Goal: Register for event/course

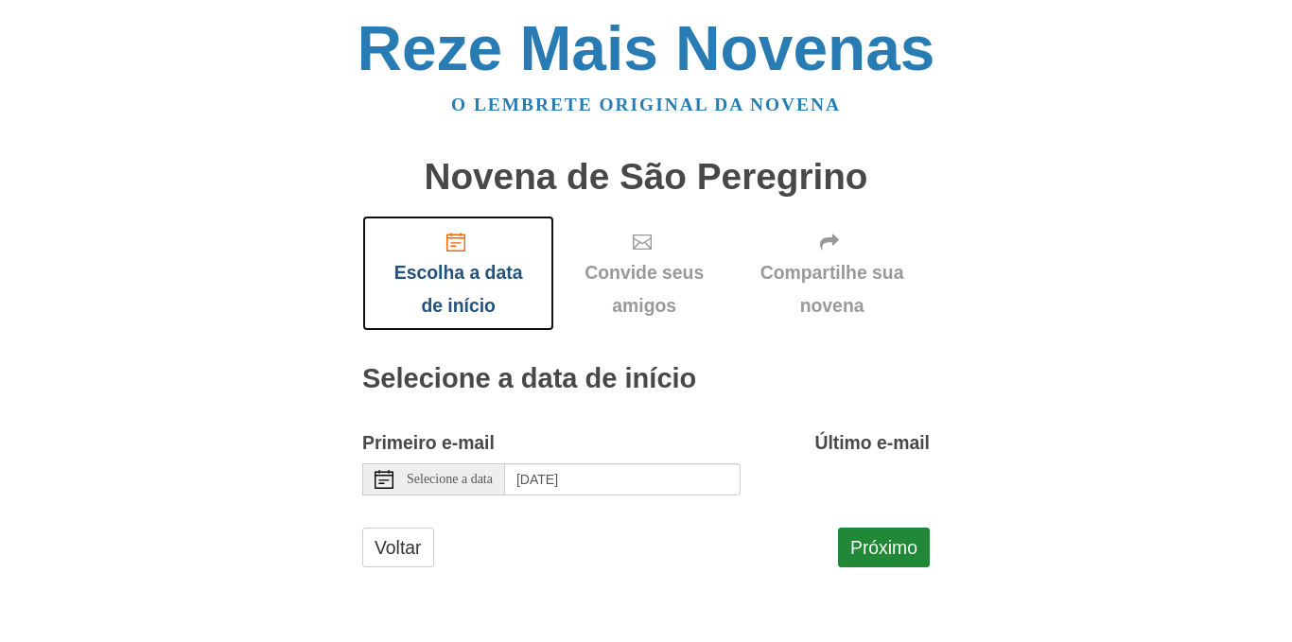
click at [463, 271] on font "Escolha a data de início" at bounding box center [458, 289] width 129 height 53
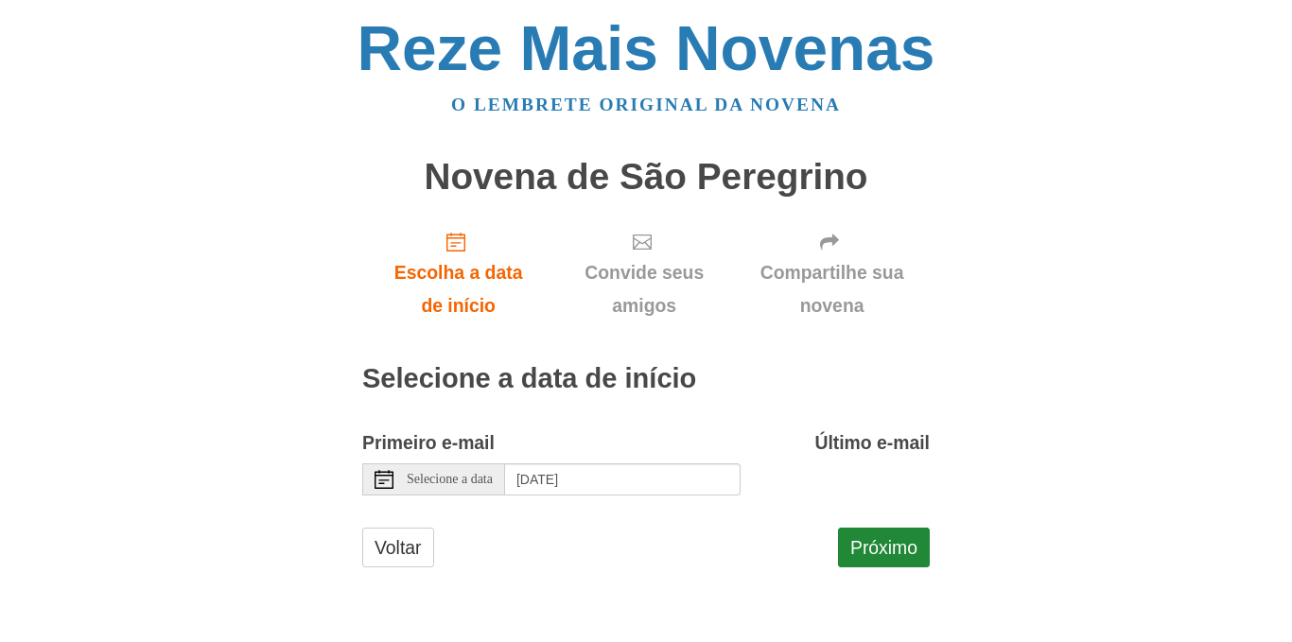
click at [471, 474] on font "Selecione a data" at bounding box center [450, 479] width 86 height 14
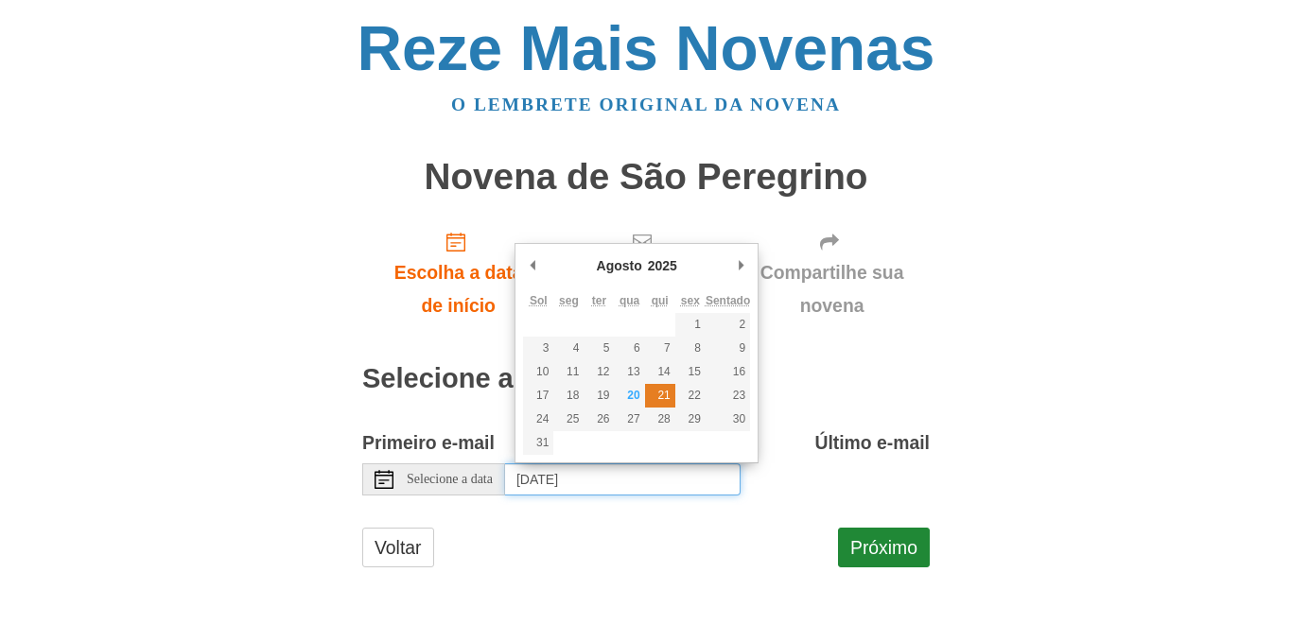
click at [660, 395] on font "21" at bounding box center [663, 395] width 12 height 13
click at [665, 400] on font "21" at bounding box center [663, 395] width 12 height 13
click at [666, 398] on font "21" at bounding box center [663, 395] width 12 height 13
click at [860, 531] on button "Próximo" at bounding box center [884, 548] width 92 height 40
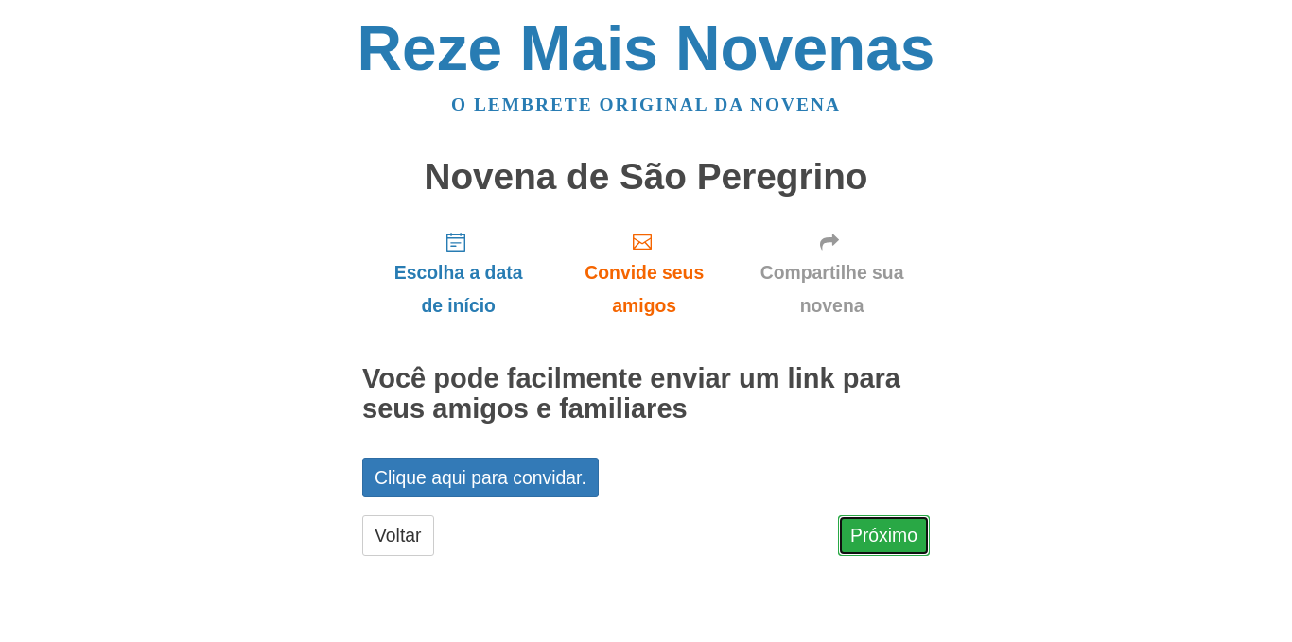
click at [879, 542] on font "Próximo" at bounding box center [883, 536] width 67 height 21
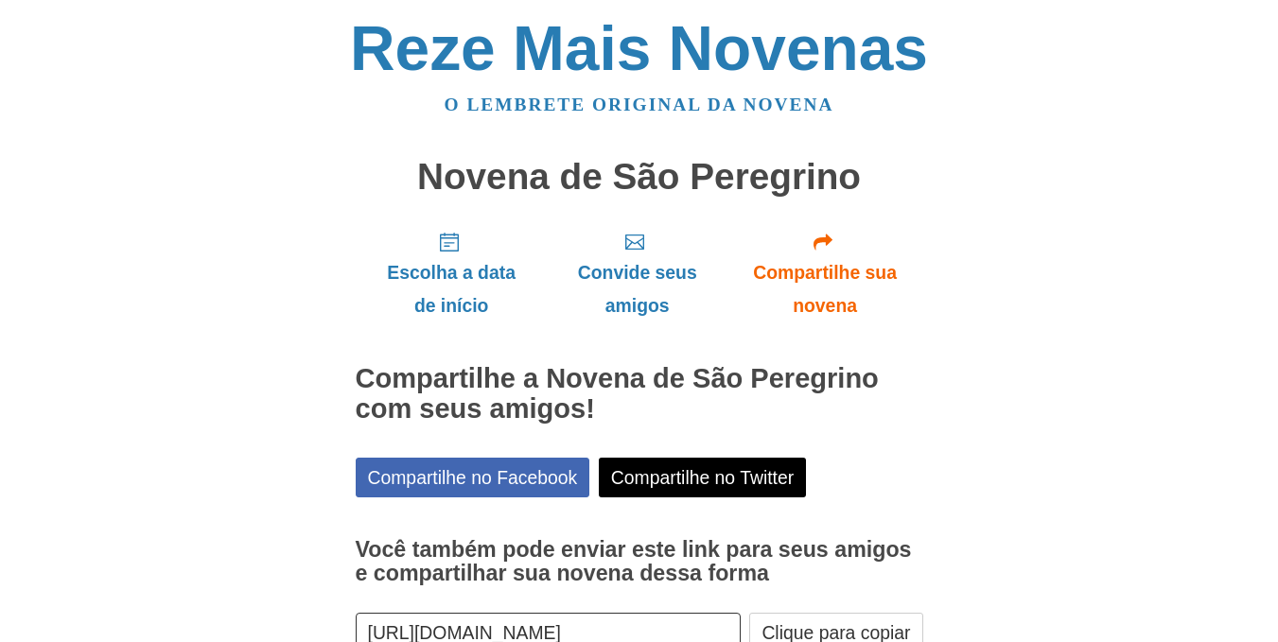
scroll to position [125, 0]
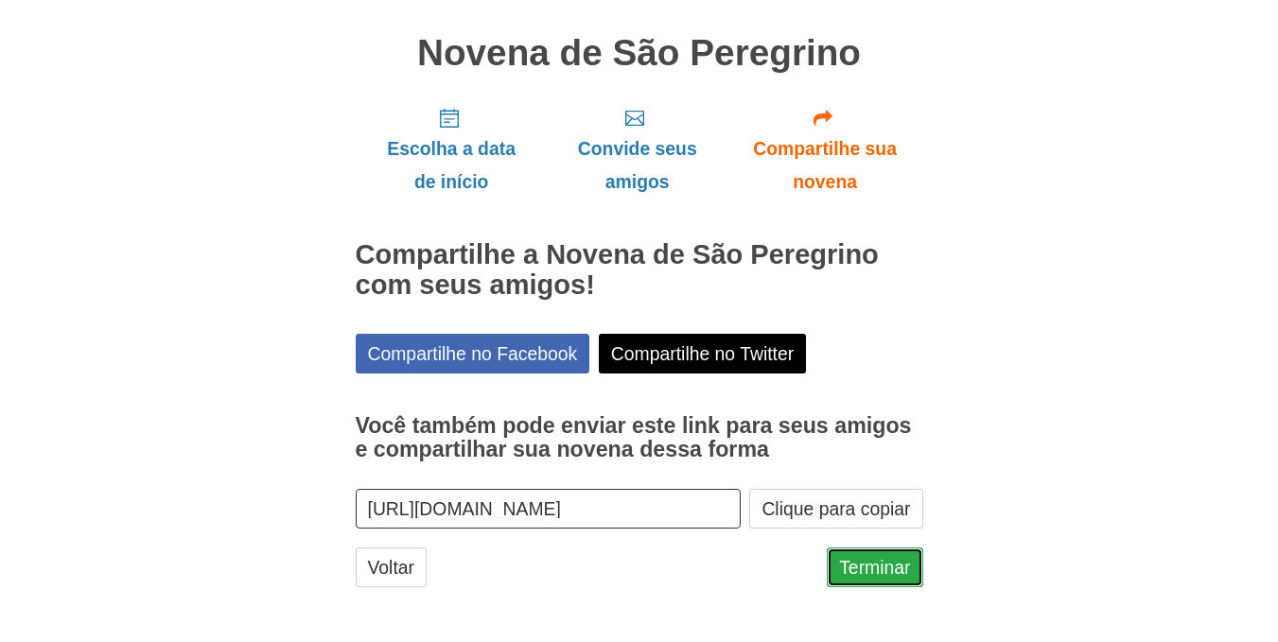
click at [858, 574] on font "Terminar" at bounding box center [874, 567] width 71 height 21
